Goal: Information Seeking & Learning: Learn about a topic

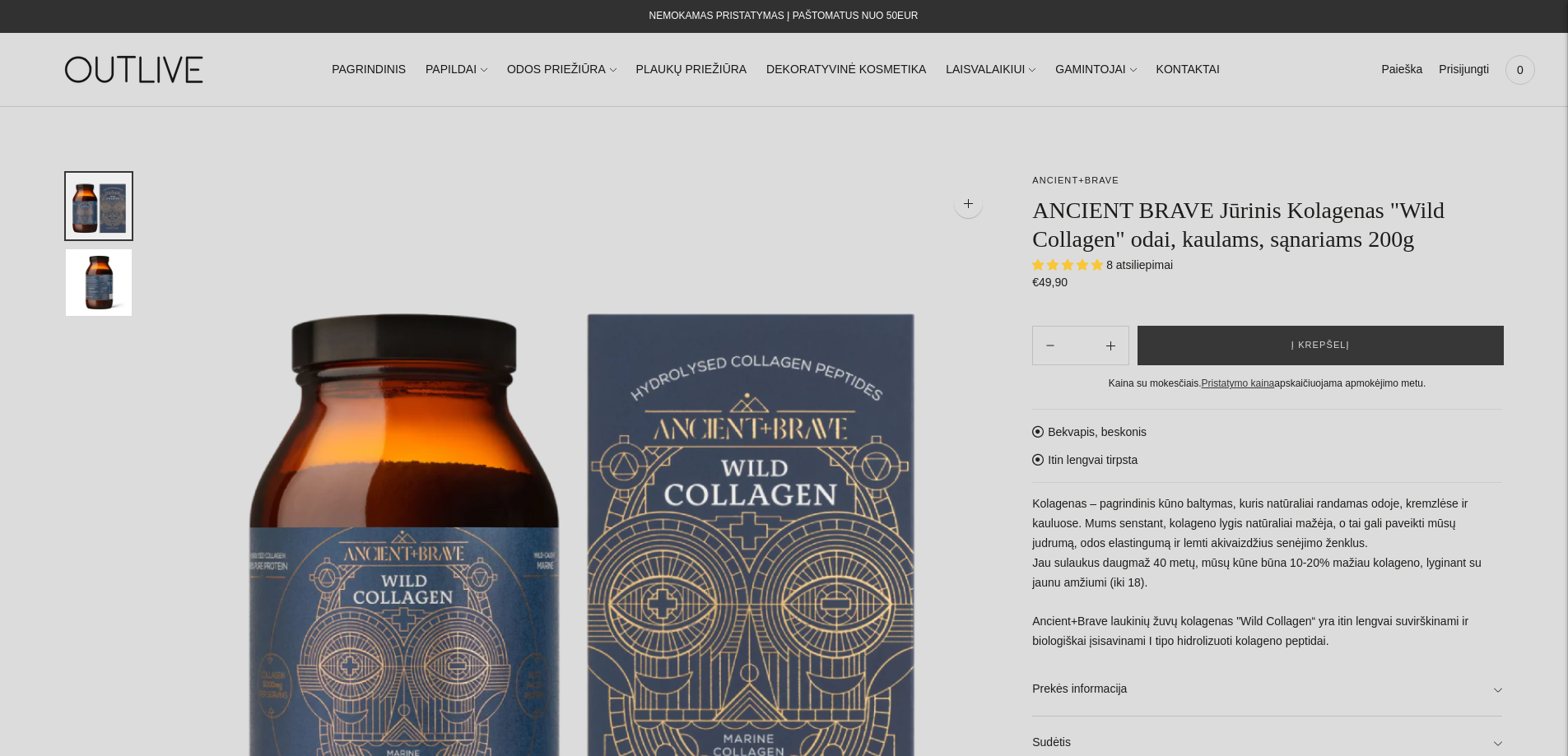
select select "**********"
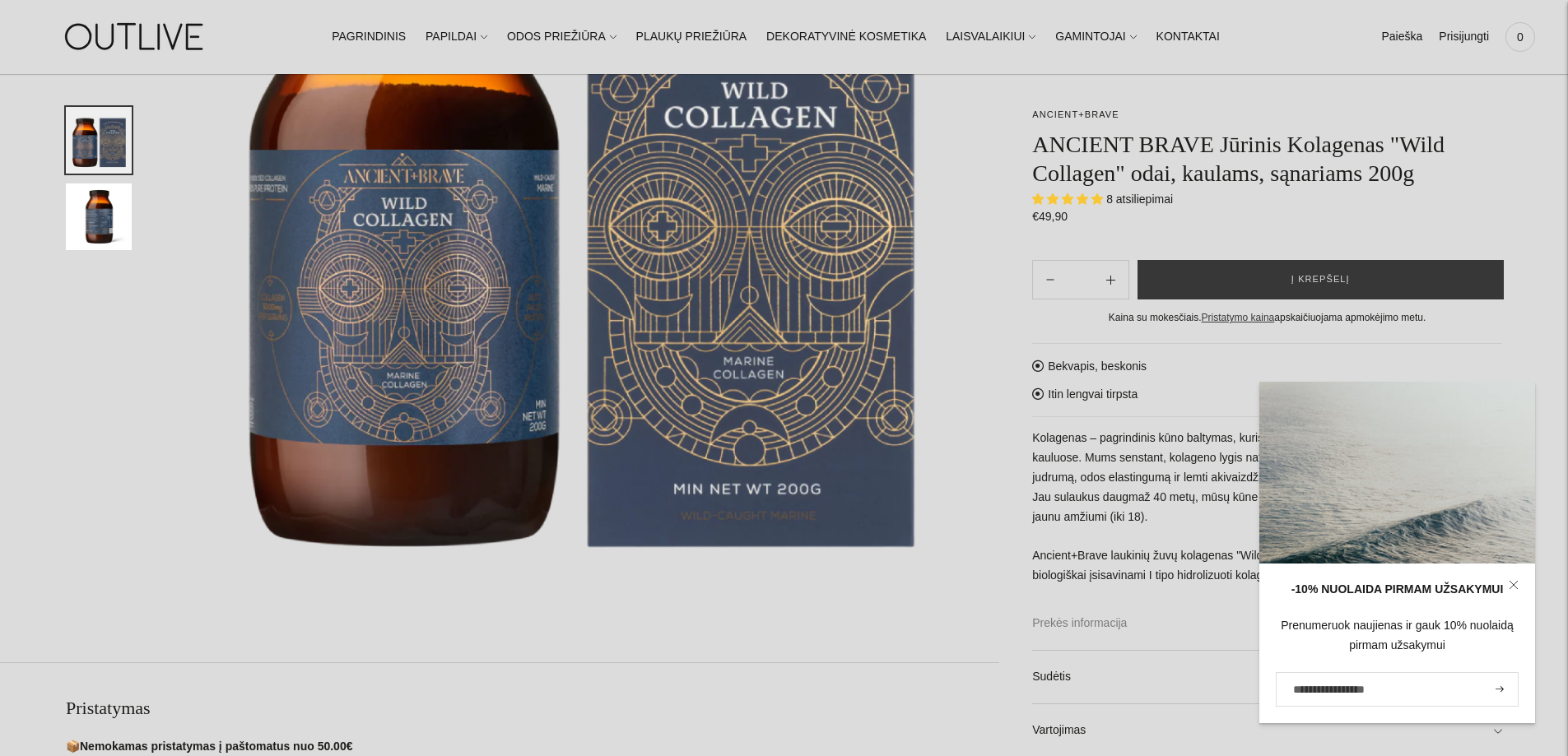
scroll to position [493, 0]
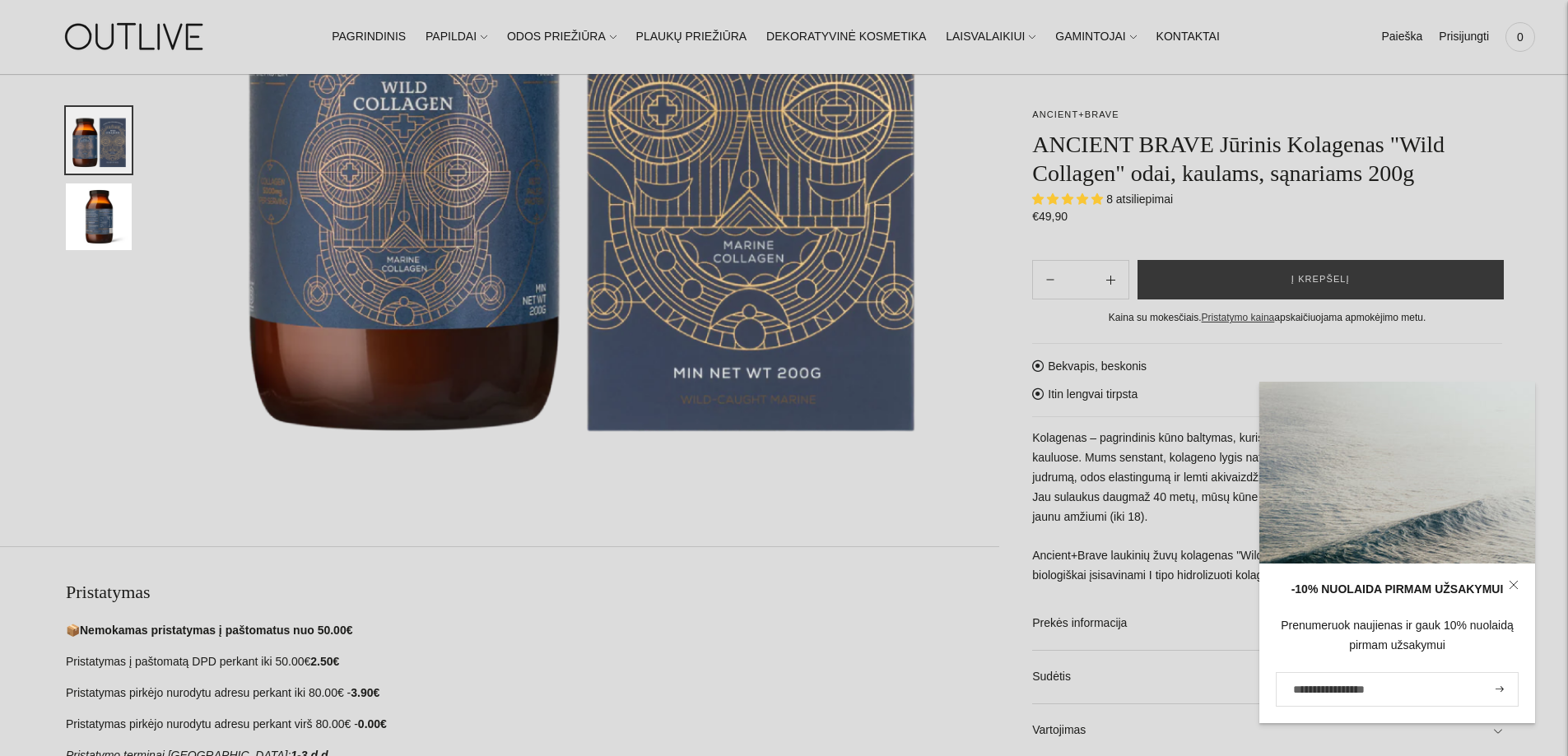
click at [808, 605] on div "Pristatymas 📦 Nemokamas pristatymas į paštomatus nuo 50.00€ Pristatymas į pašto…" at bounding box center [532, 673] width 933 height 185
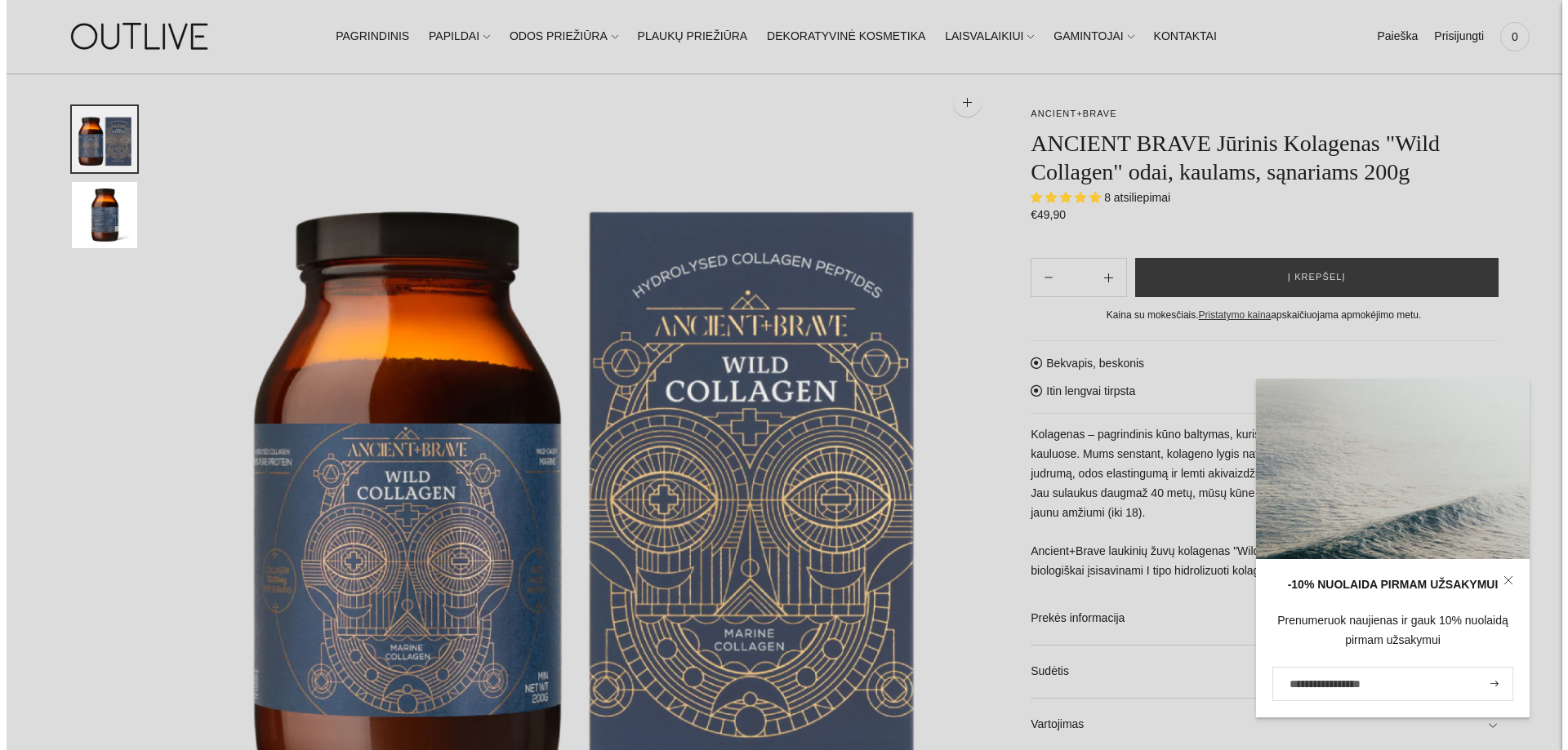
scroll to position [0, 0]
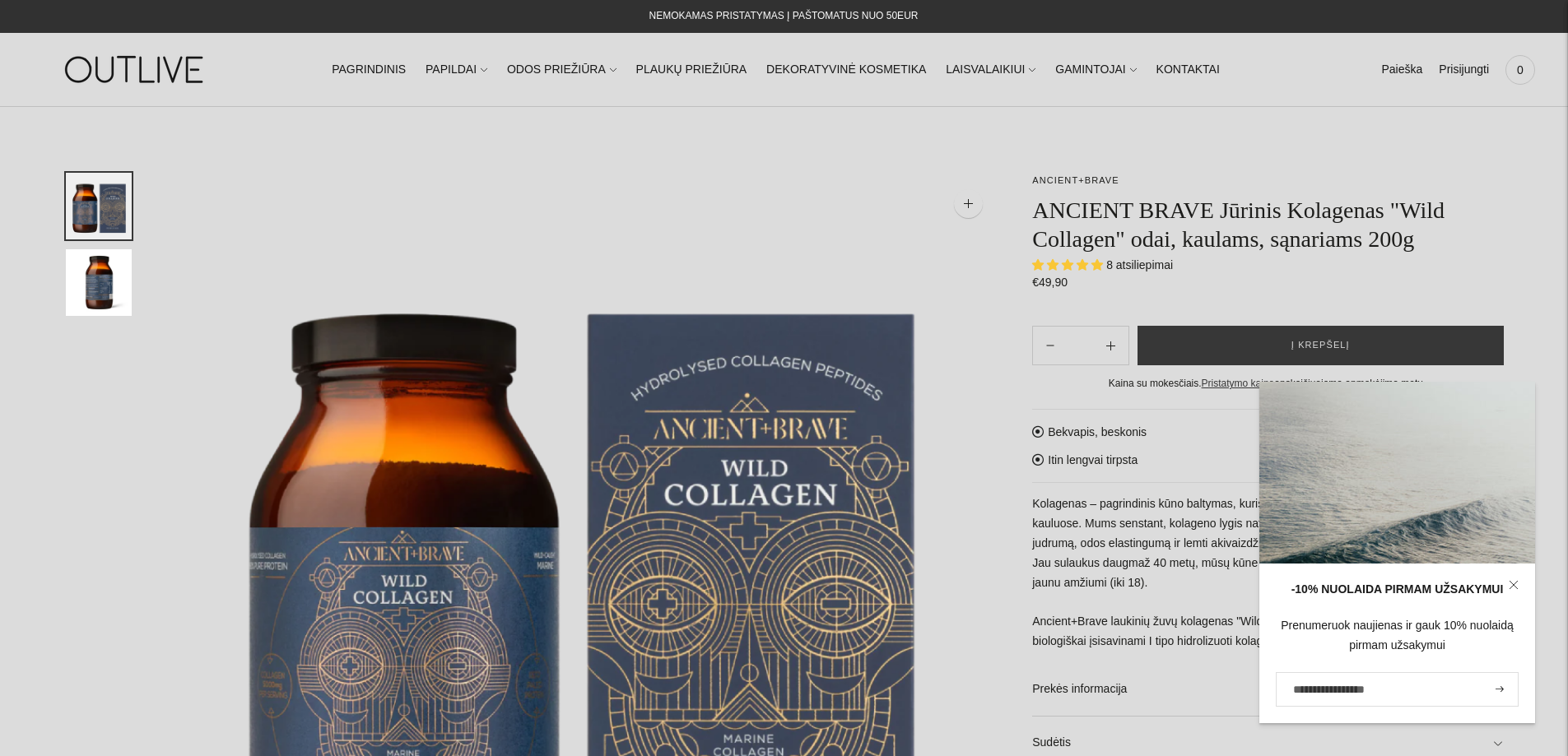
click at [970, 420] on img at bounding box center [582, 590] width 835 height 834
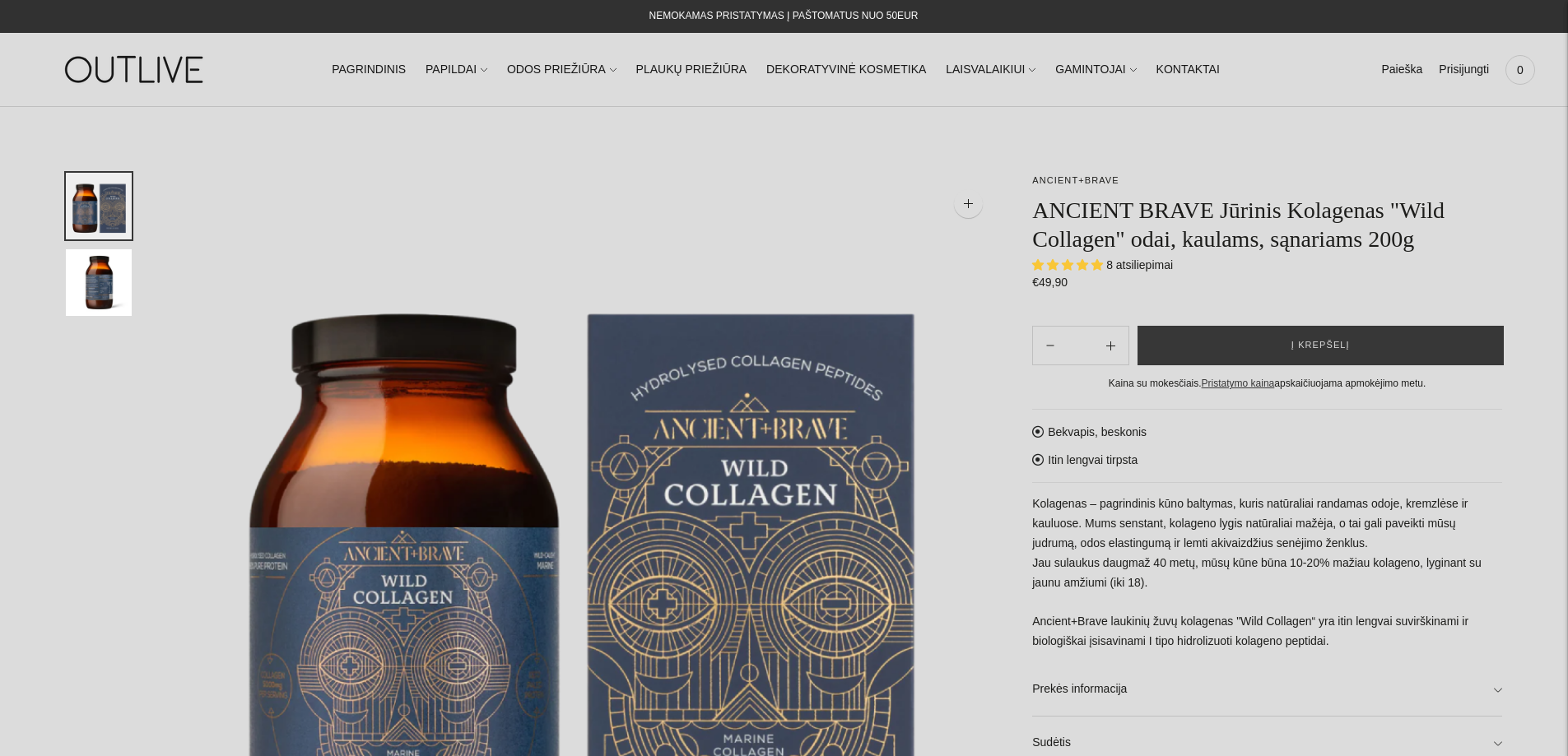
select select "**********"
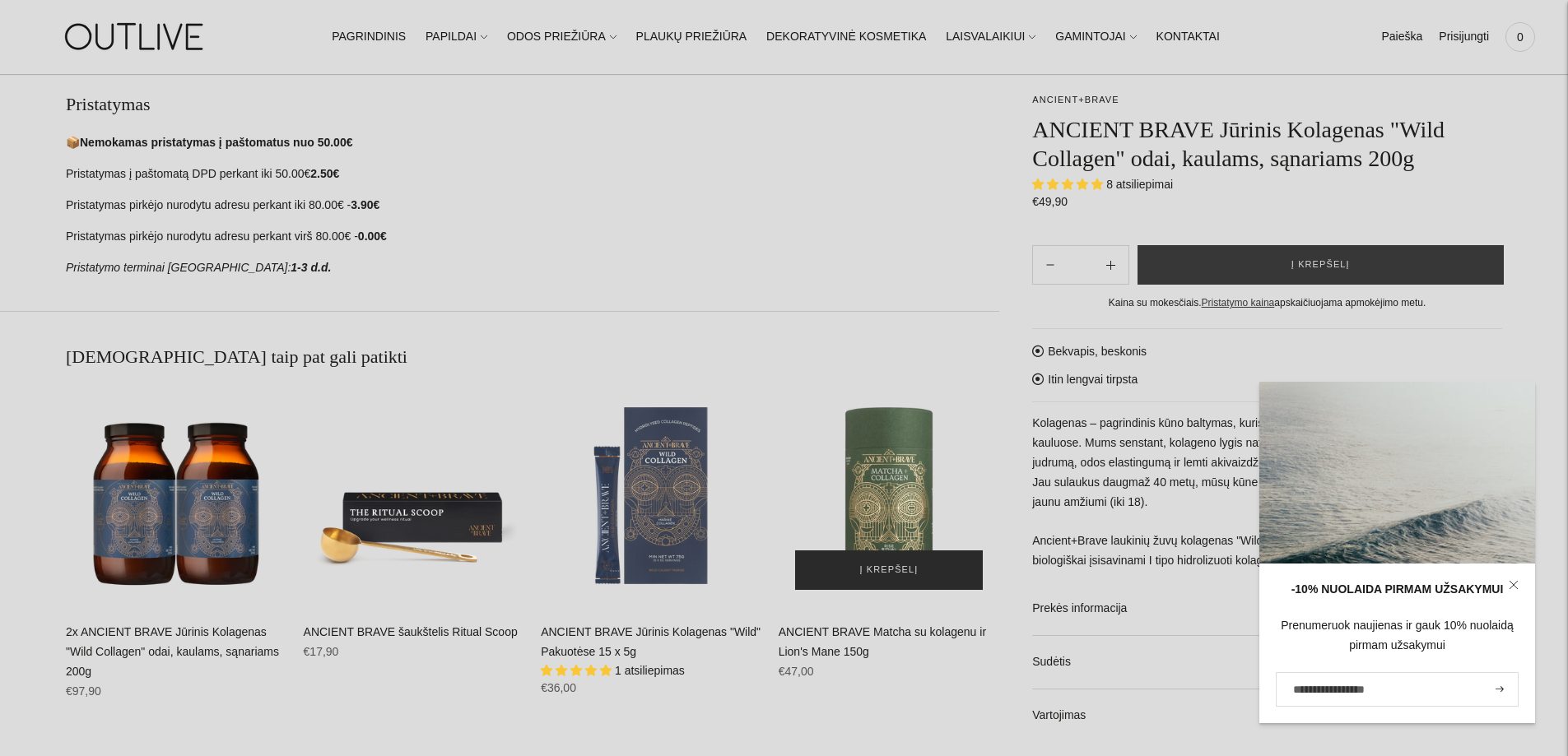
scroll to position [823, 0]
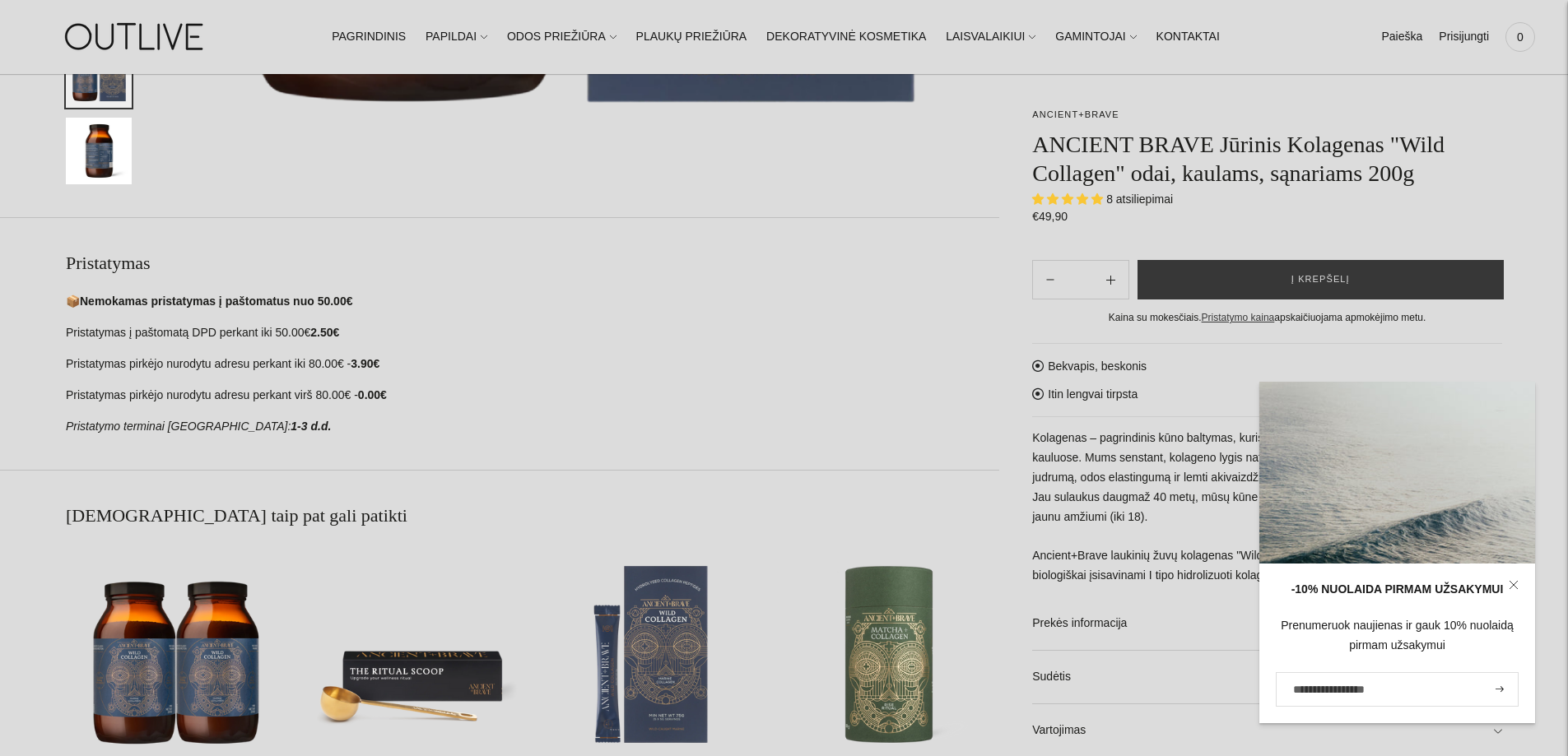
click at [975, 524] on h2 "[DEMOGRAPHIC_DATA] taip pat gali patikti" at bounding box center [532, 516] width 933 height 25
click at [1122, 650] on link "Prekės informacija" at bounding box center [1267, 624] width 470 height 53
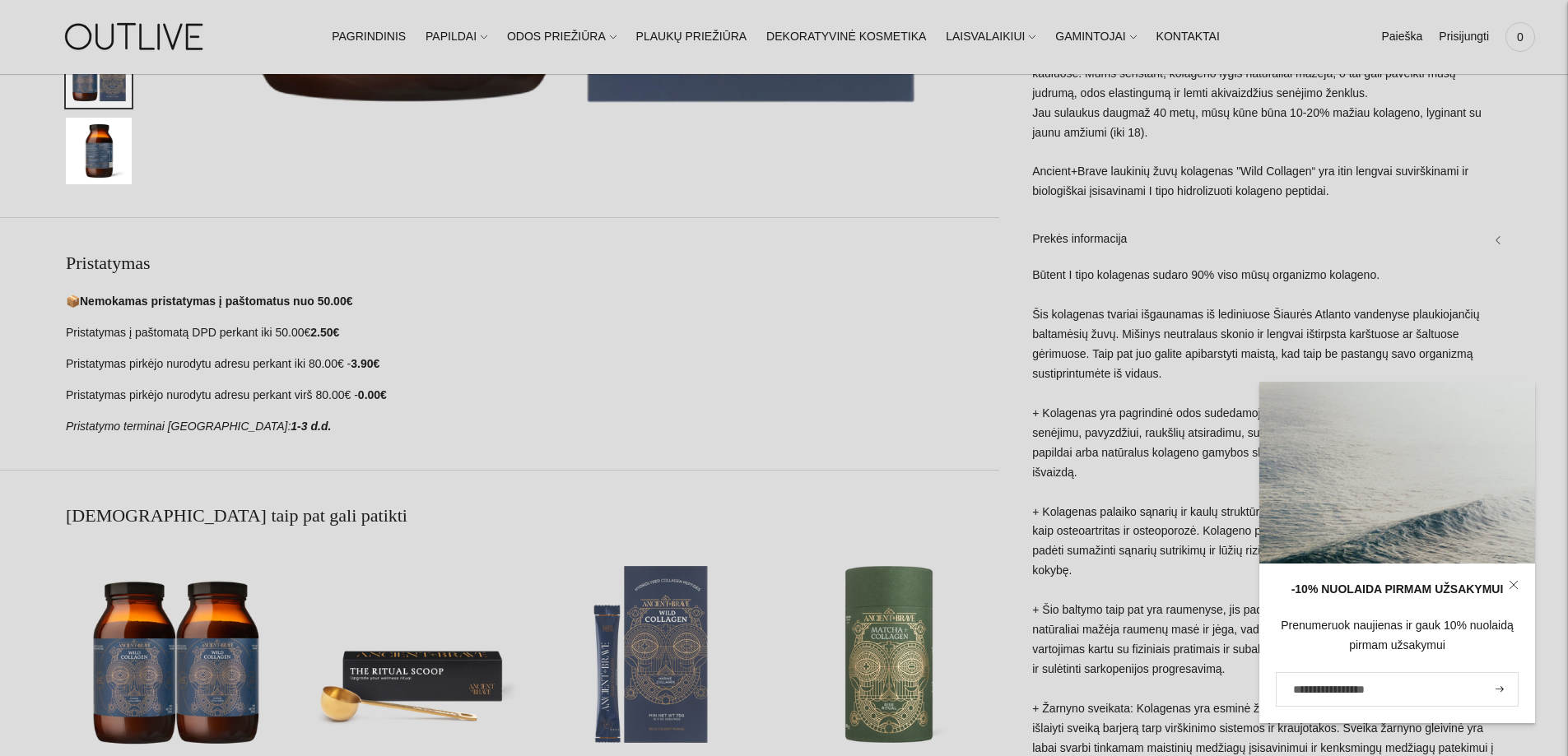
click at [1513, 584] on icon at bounding box center [1513, 584] width 7 height 7
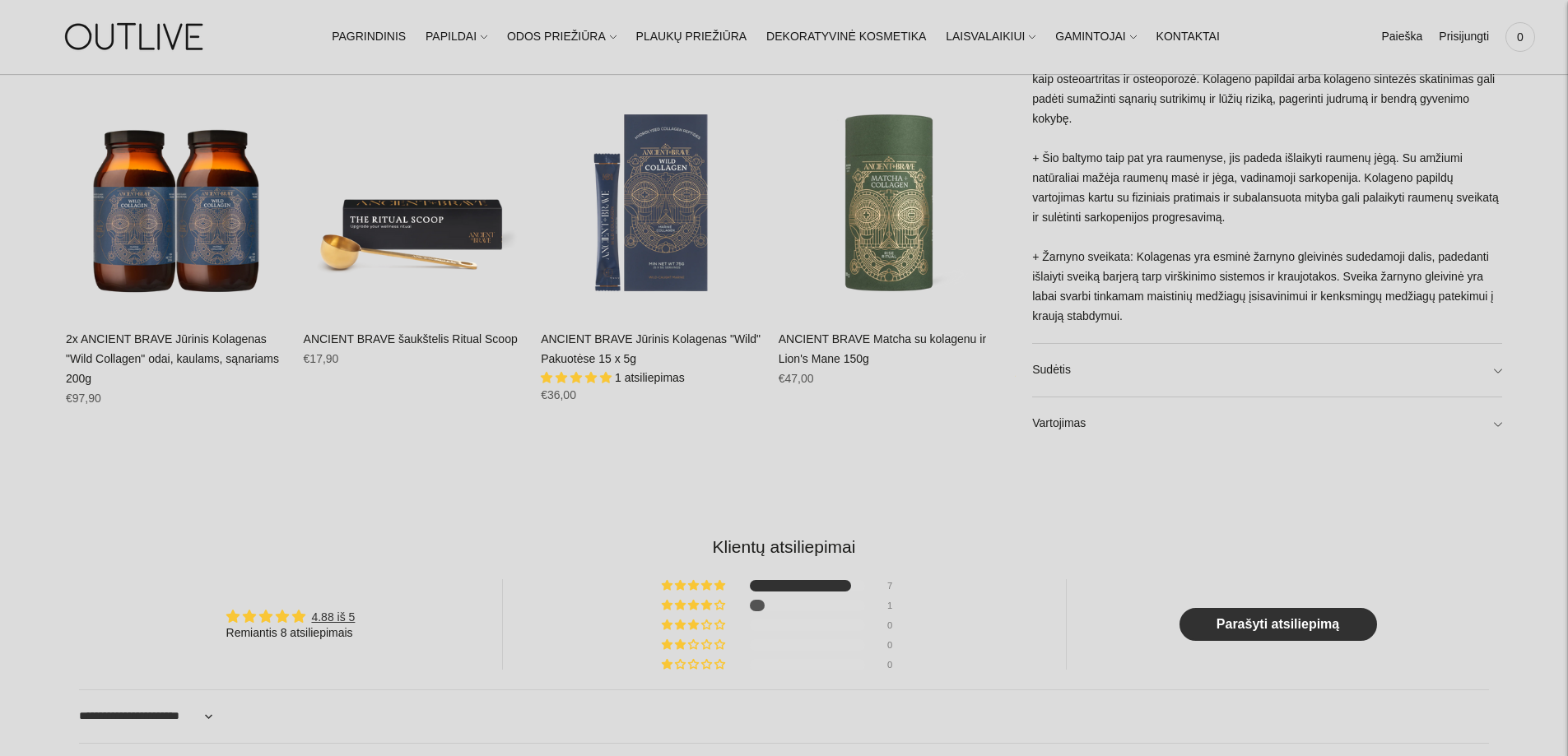
scroll to position [1152, 0]
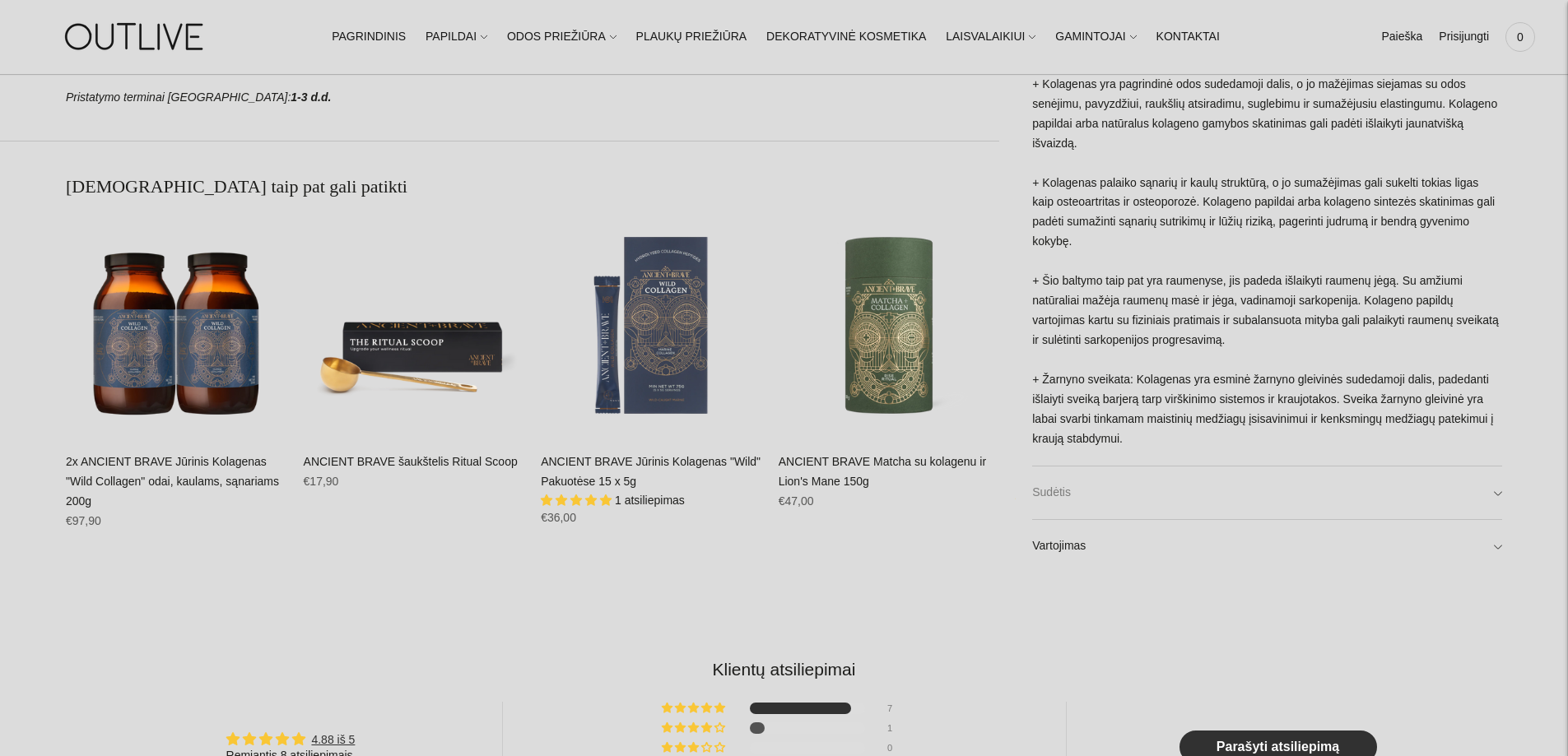
click at [1064, 495] on link "Sudėtis" at bounding box center [1267, 492] width 470 height 53
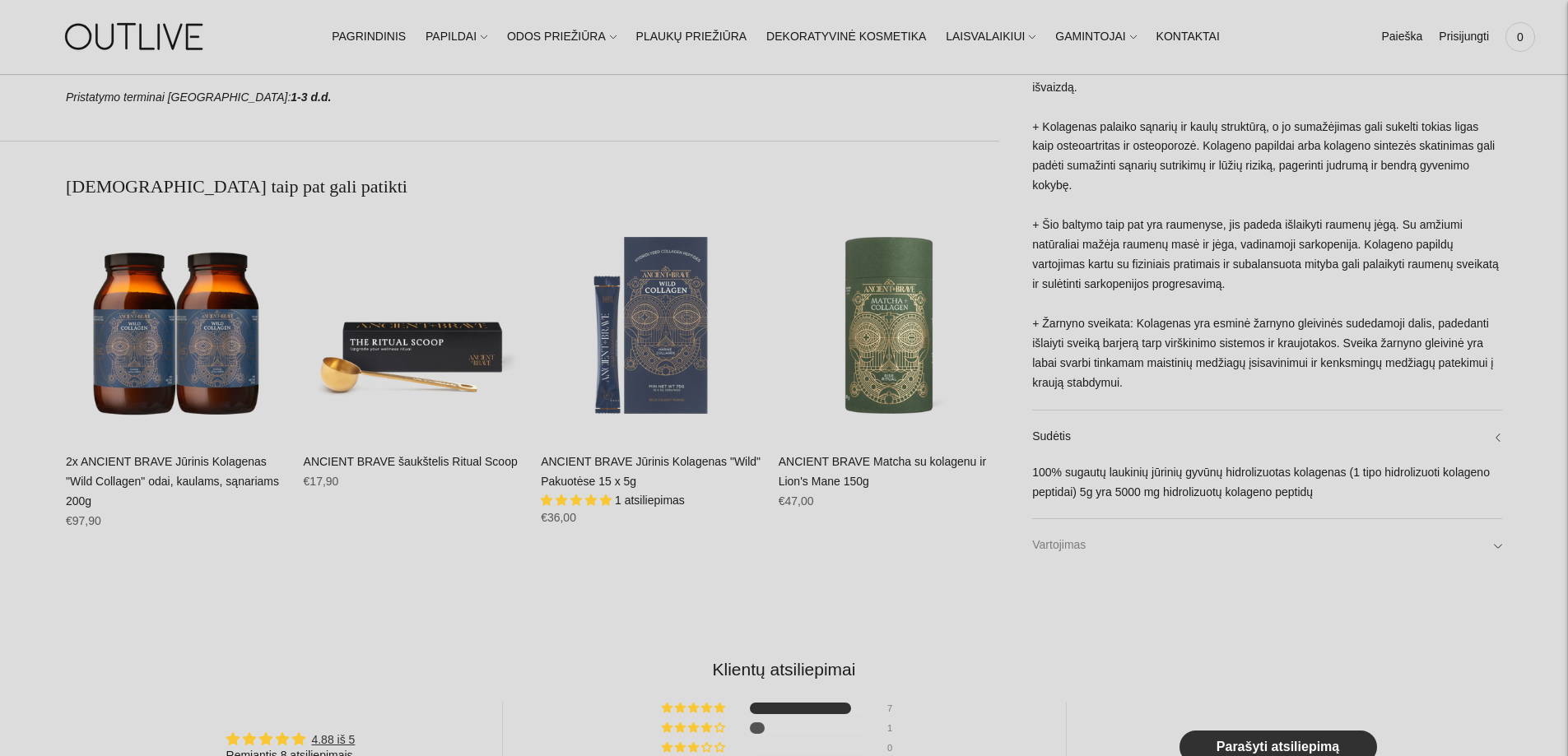
click at [1088, 547] on link "Vartojimas" at bounding box center [1267, 545] width 470 height 53
